Goal: Transaction & Acquisition: Purchase product/service

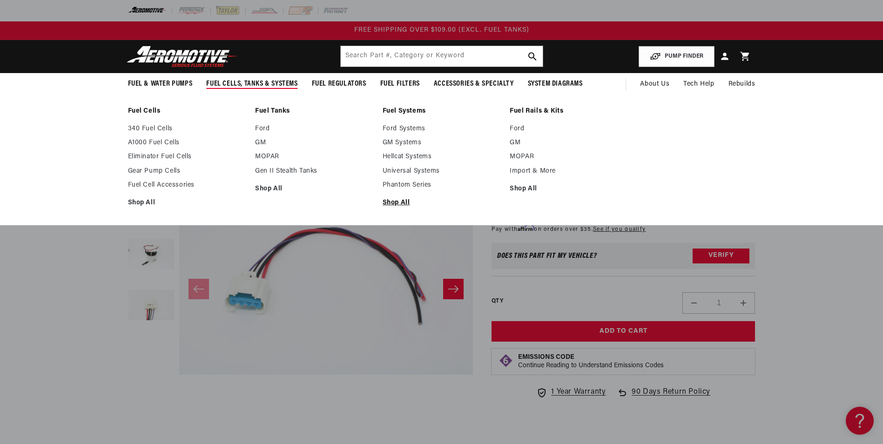
click at [453, 199] on link "Shop All" at bounding box center [442, 203] width 118 height 8
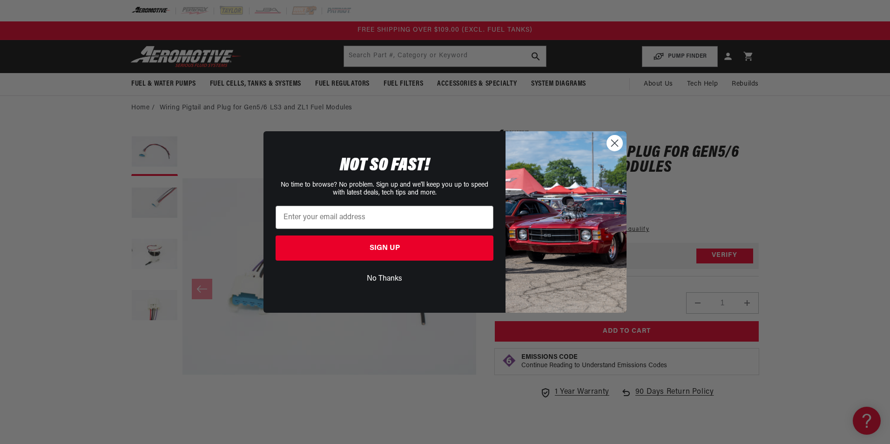
click at [613, 146] on circle "Close dialog" at bounding box center [614, 142] width 15 height 15
